Goal: Find specific fact

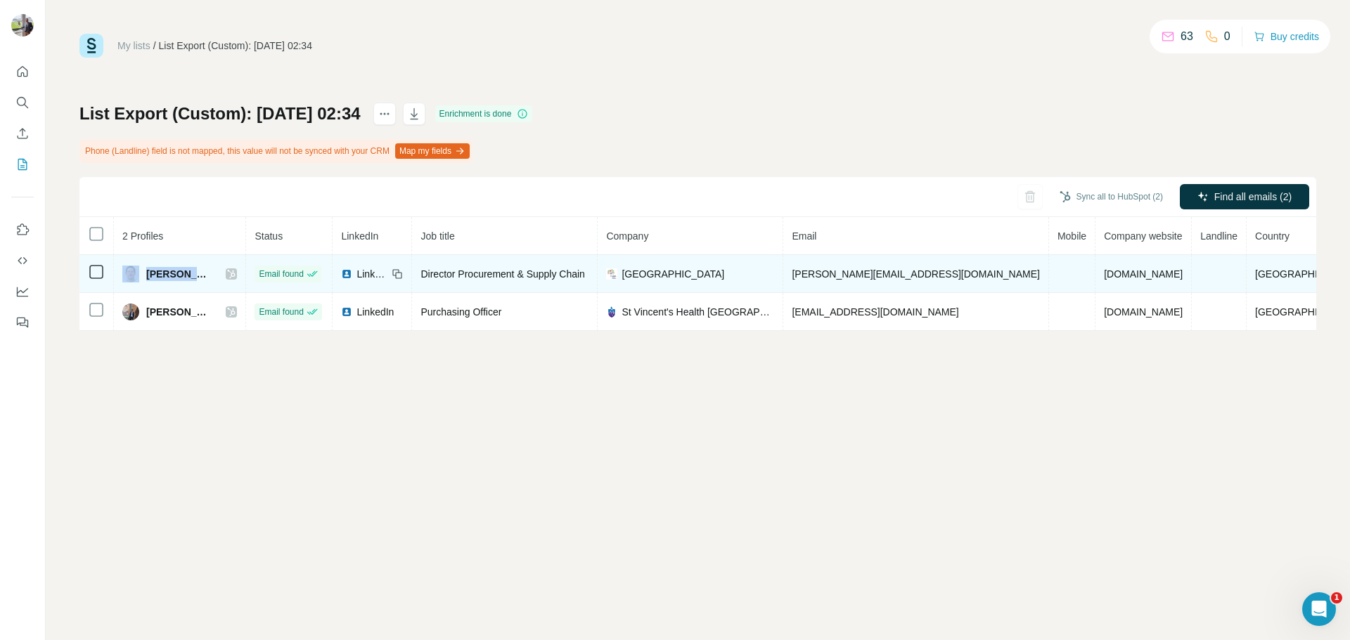
drag, startPoint x: 222, startPoint y: 272, endPoint x: 157, endPoint y: 271, distance: 65.4
click at [136, 272] on div "Greg Mancey" at bounding box center [179, 274] width 115 height 17
copy div "Greg Mancey"
